Goal: Transaction & Acquisition: Download file/media

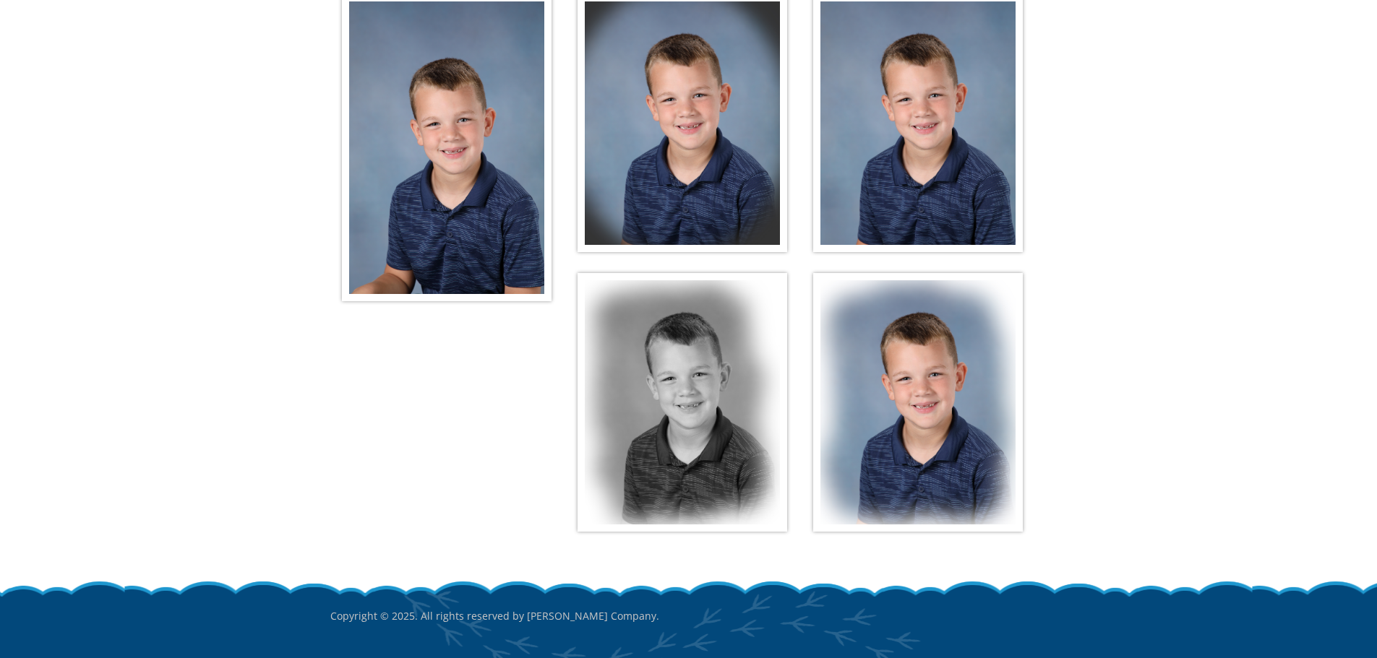
scroll to position [217, 0]
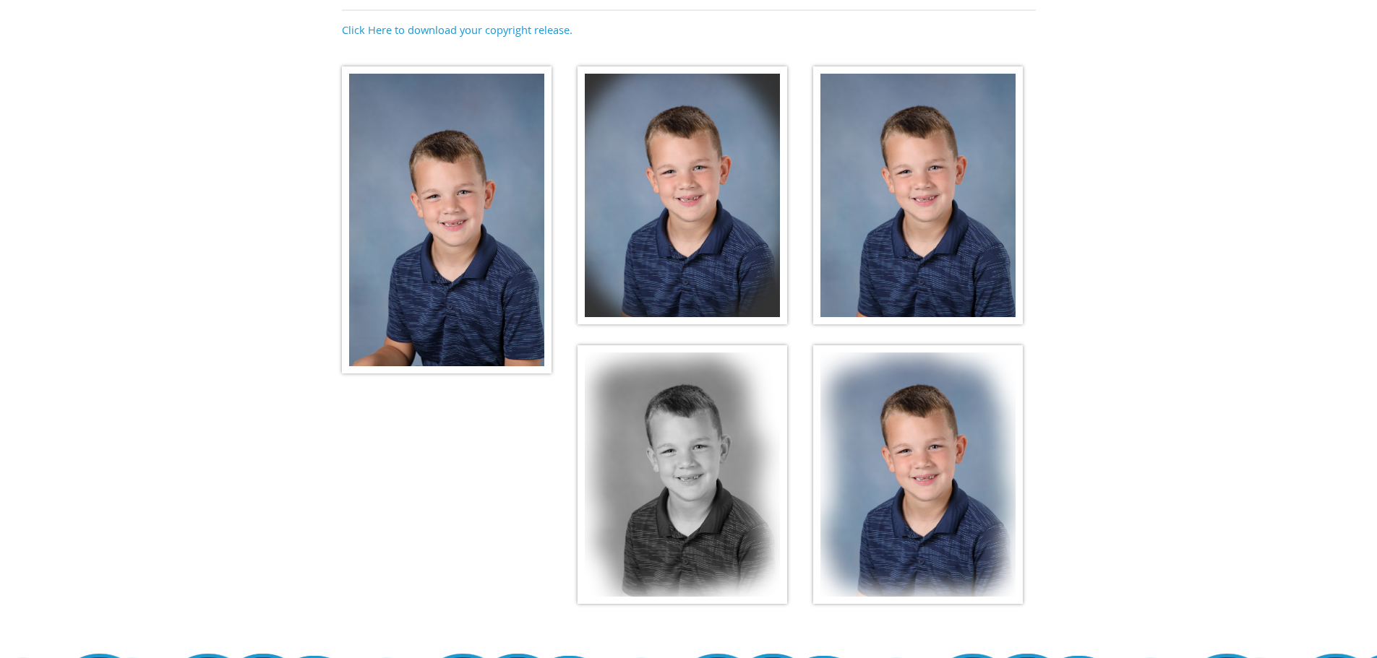
click at [734, 254] on img at bounding box center [682, 195] width 210 height 259
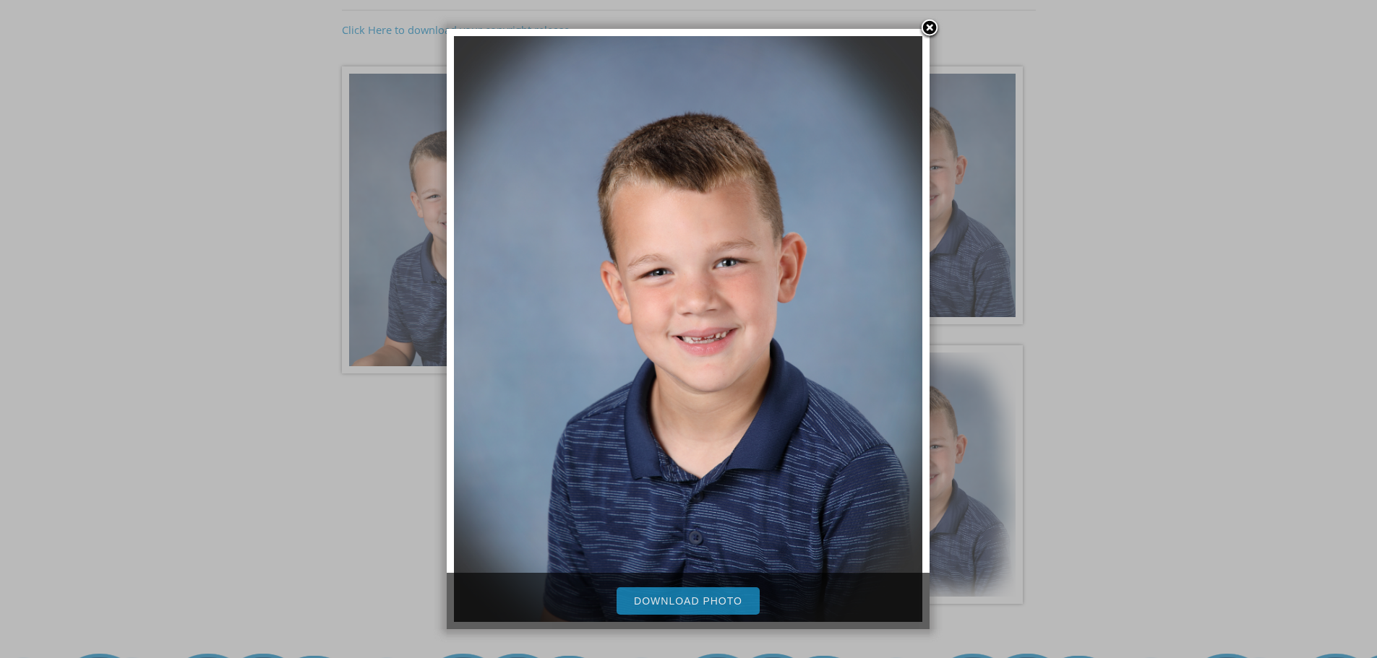
click at [702, 607] on link "Download Photo" at bounding box center [687, 601] width 143 height 27
click at [925, 27] on link at bounding box center [930, 29] width 22 height 22
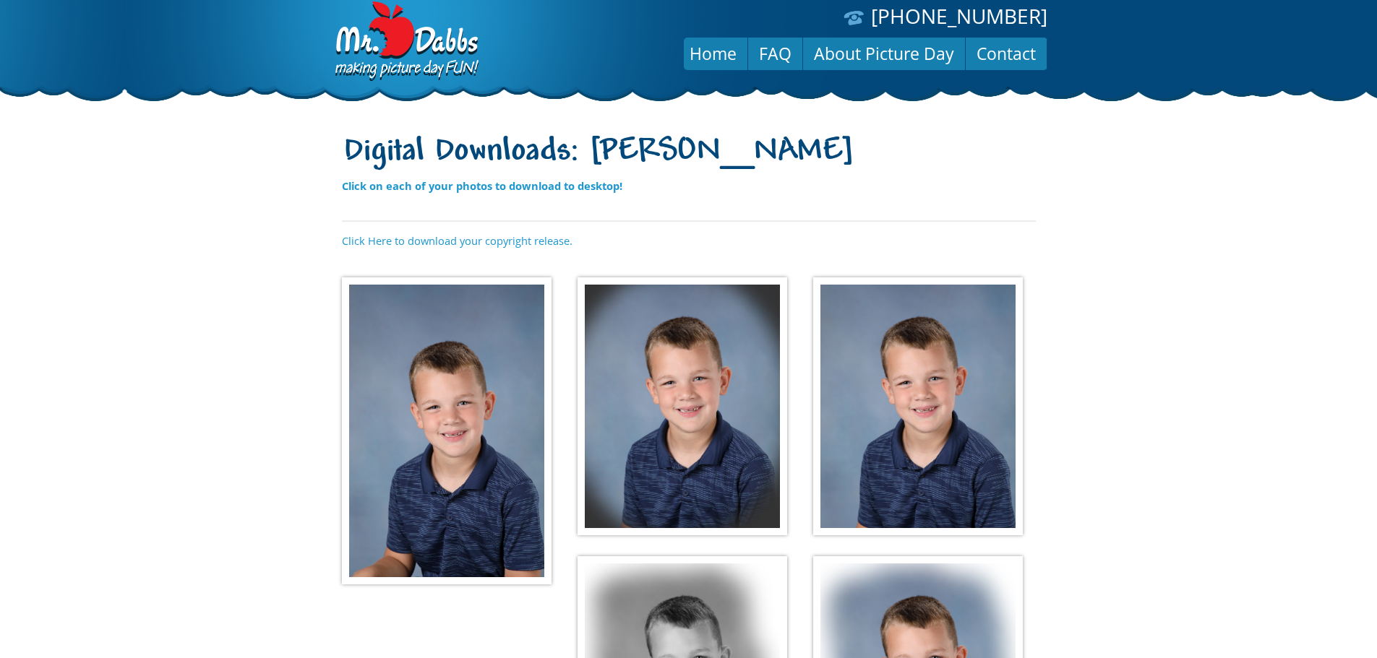
scroll to position [0, 0]
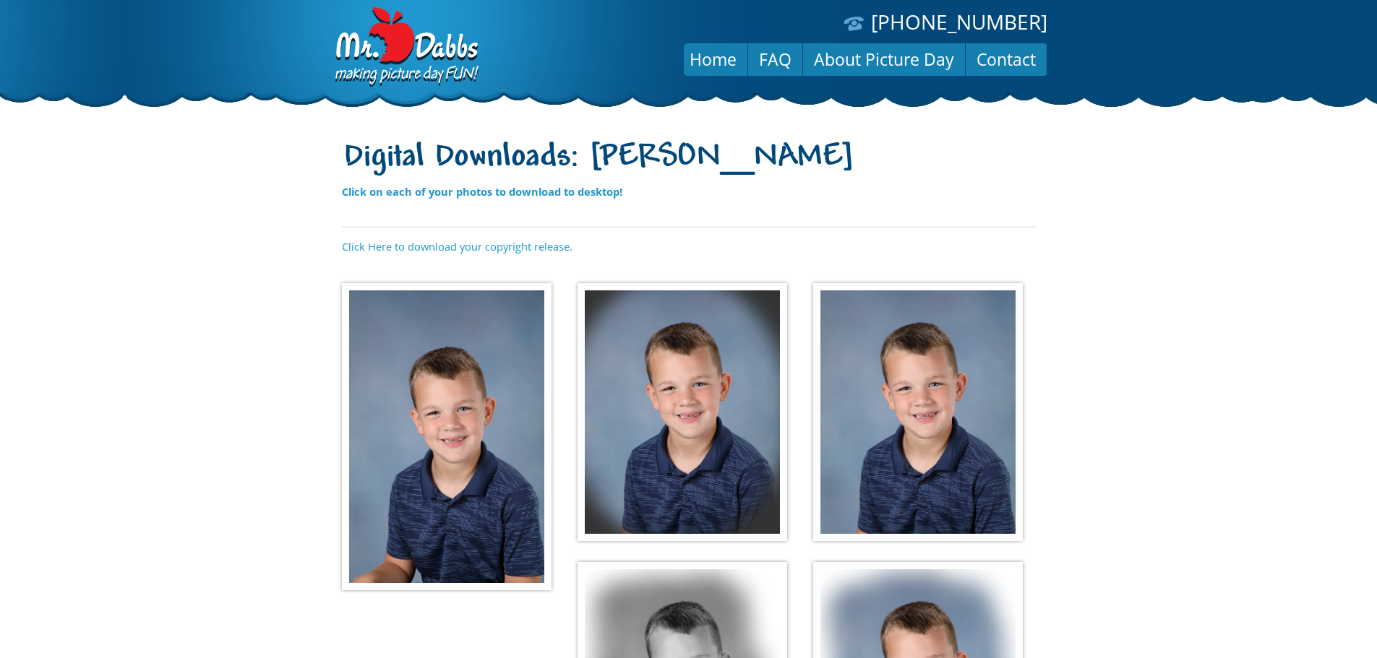
click at [475, 371] on img at bounding box center [447, 436] width 210 height 307
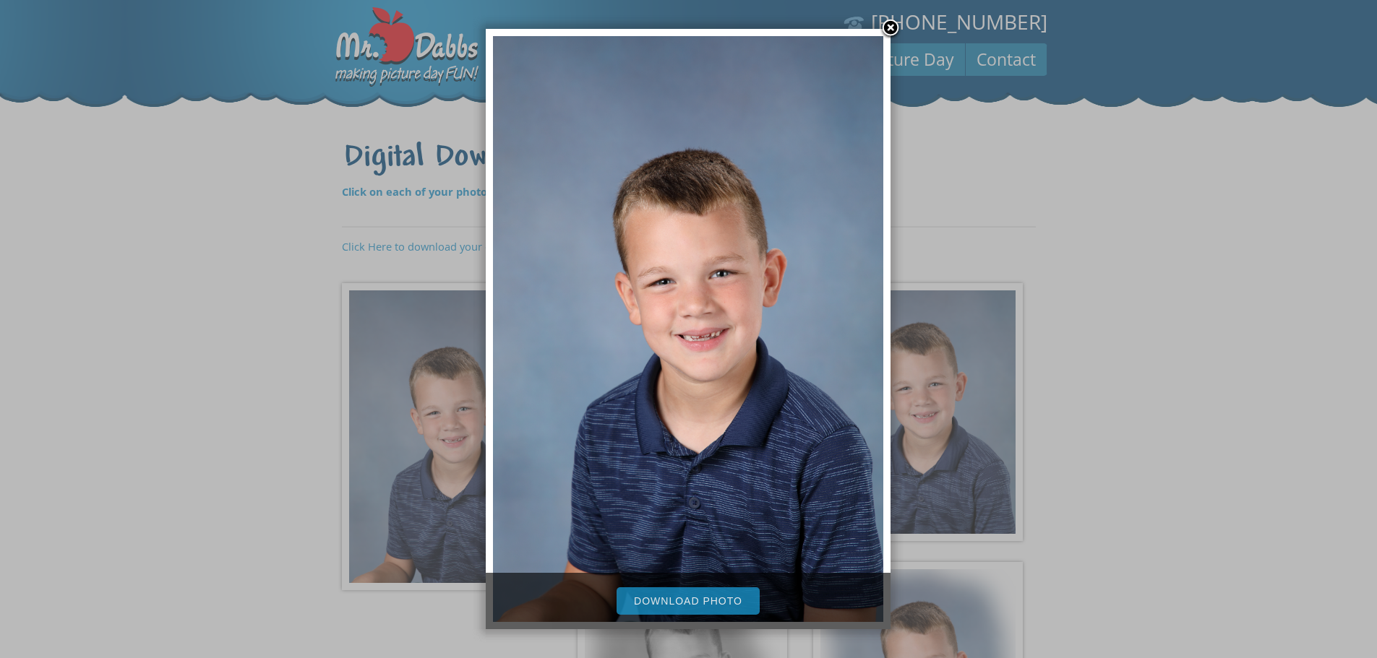
click at [645, 603] on link "Download Photo" at bounding box center [687, 601] width 143 height 27
click at [892, 31] on link at bounding box center [891, 29] width 22 height 22
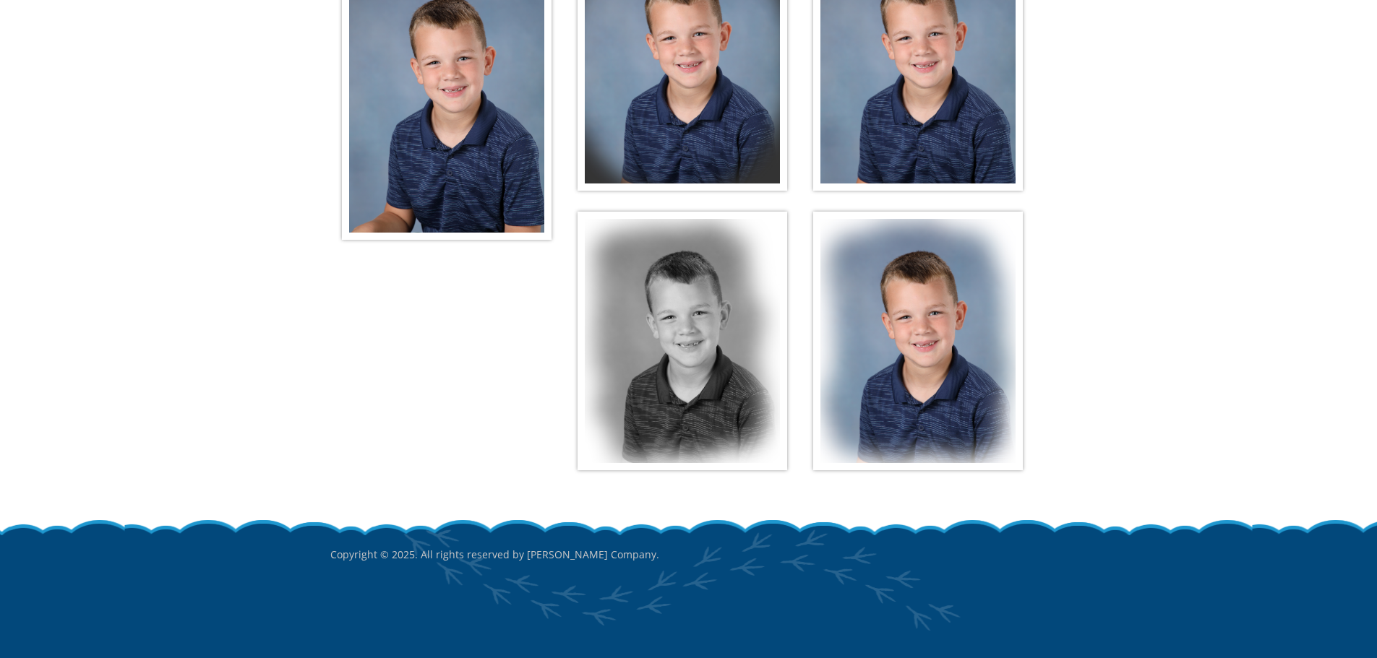
scroll to position [351, 0]
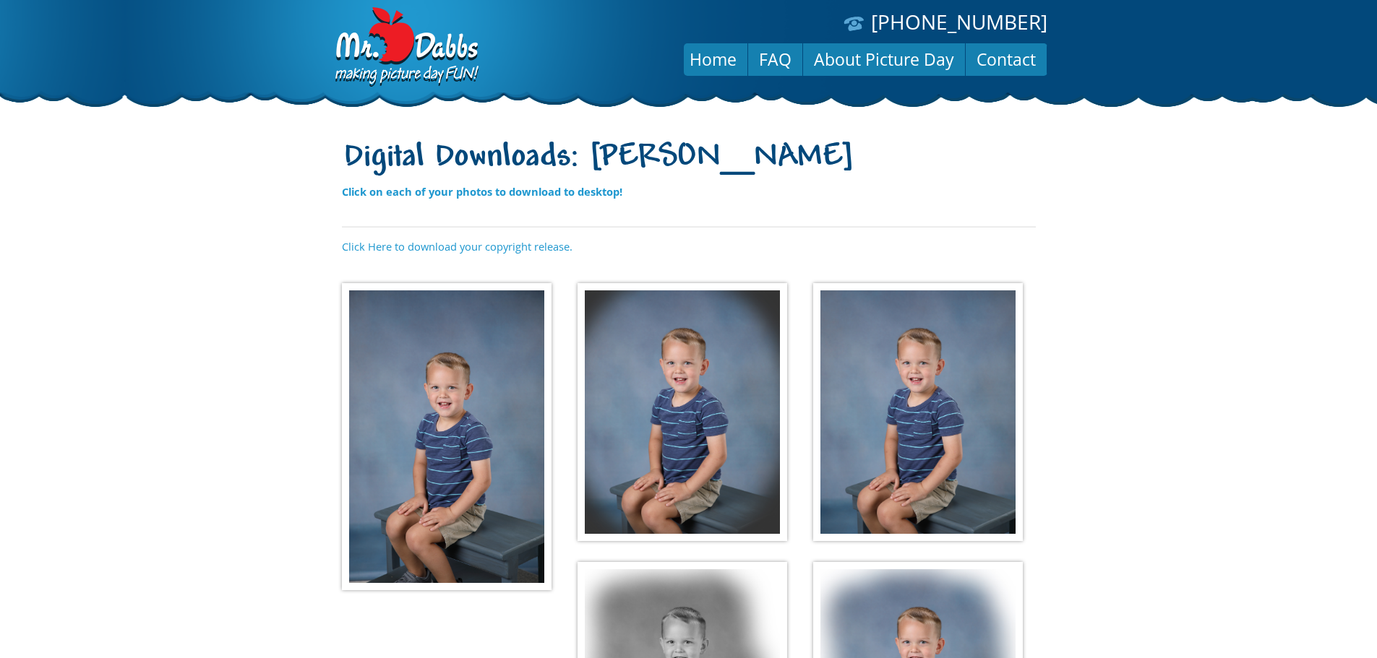
click at [476, 382] on img at bounding box center [447, 436] width 210 height 307
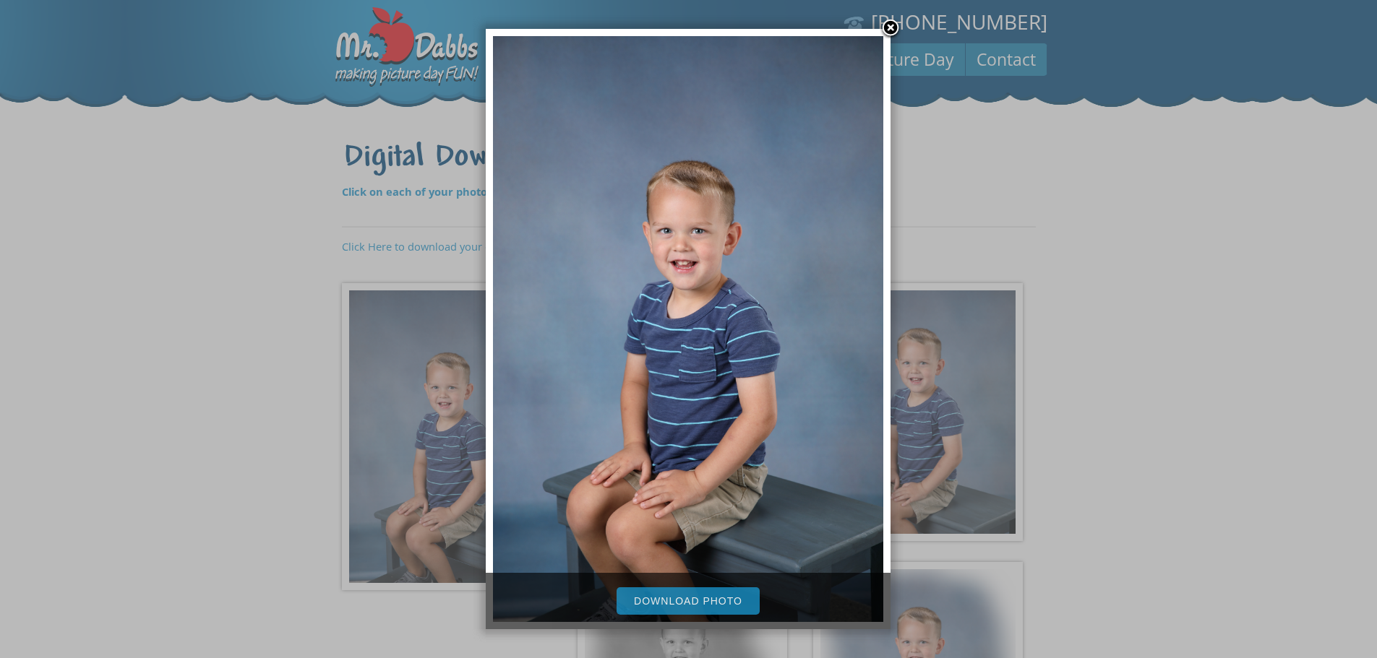
click at [689, 604] on link "Download Photo" at bounding box center [687, 601] width 143 height 27
click at [893, 32] on link at bounding box center [891, 29] width 22 height 22
